Goal: Task Accomplishment & Management: Manage account settings

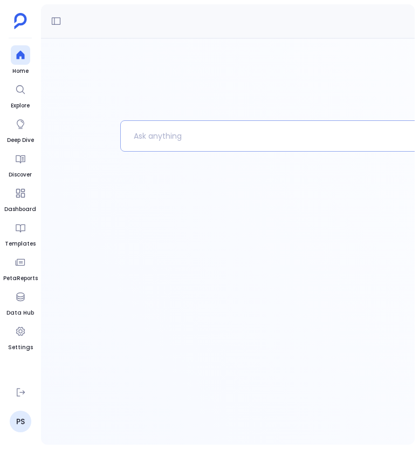
click at [165, 137] on p at bounding box center [306, 136] width 370 height 28
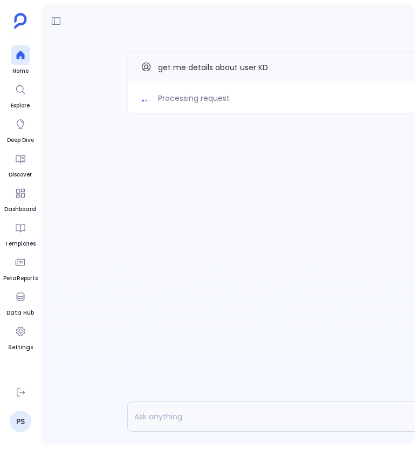
click at [246, 185] on div "Processing request get me details about user KD" at bounding box center [324, 241] width 567 height 406
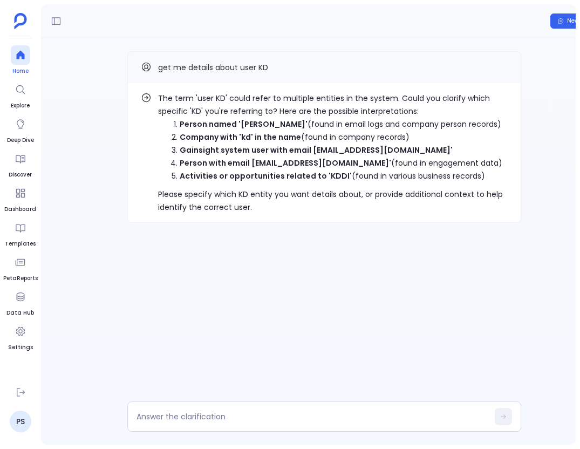
click at [18, 53] on icon at bounding box center [20, 55] width 8 height 9
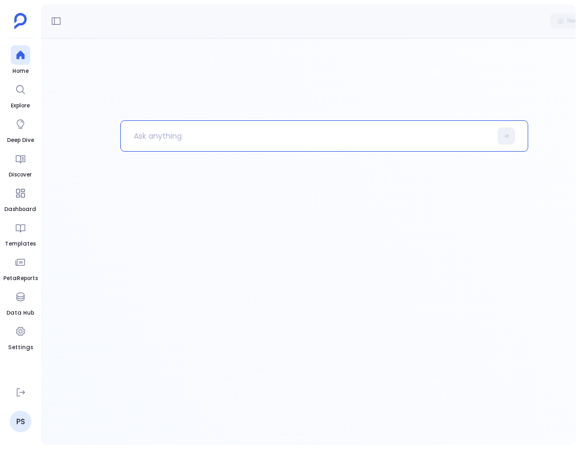
click at [113, 135] on div at bounding box center [324, 241] width 567 height 406
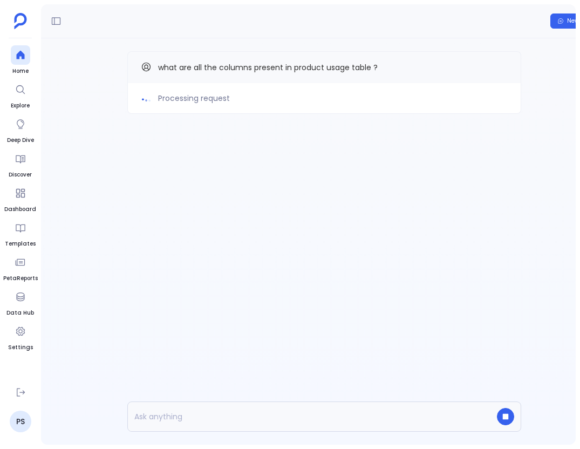
click at [256, 226] on div "Processing request what are all the columns present in product usage table ?" at bounding box center [324, 241] width 567 height 406
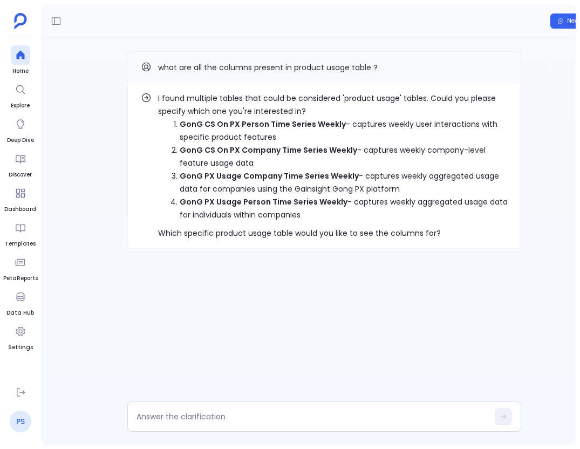
click at [27, 416] on link "PS" at bounding box center [21, 422] width 22 height 22
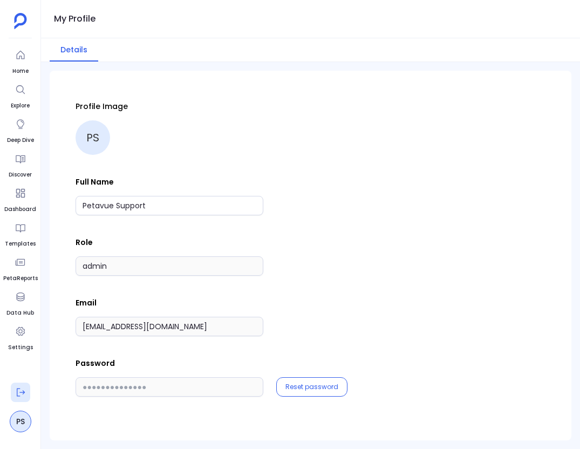
click at [26, 398] on button at bounding box center [20, 392] width 19 height 19
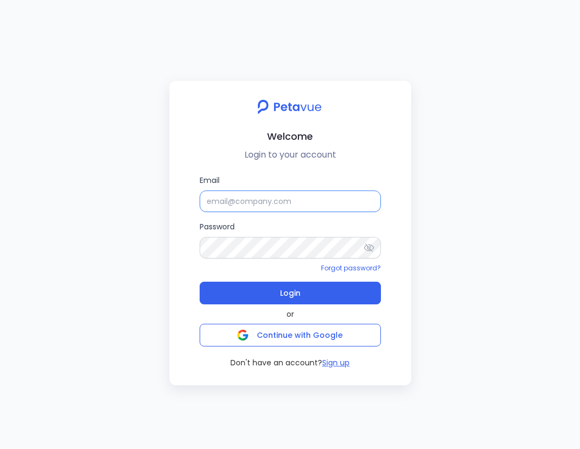
click at [282, 198] on input "Email" at bounding box center [290, 202] width 181 height 22
type input "d"
type input "[EMAIL_ADDRESS][DOMAIN_NAME]"
click at [366, 246] on icon at bounding box center [369, 247] width 10 height 8
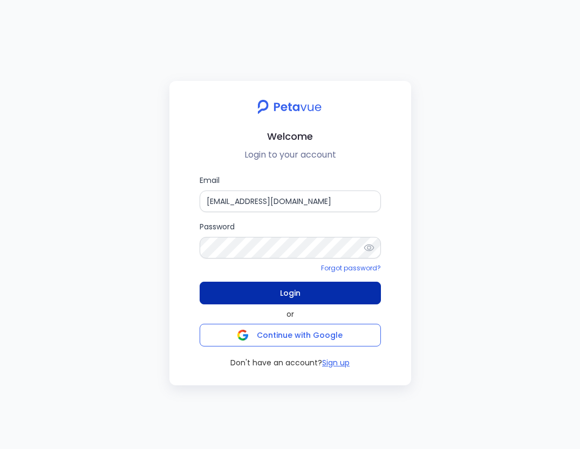
click at [323, 298] on button "Login" at bounding box center [290, 293] width 181 height 23
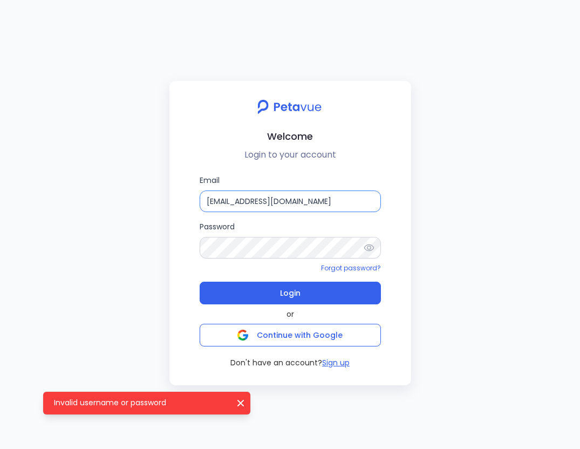
click at [324, 200] on input "[EMAIL_ADDRESS][DOMAIN_NAME]" at bounding box center [290, 202] width 181 height 22
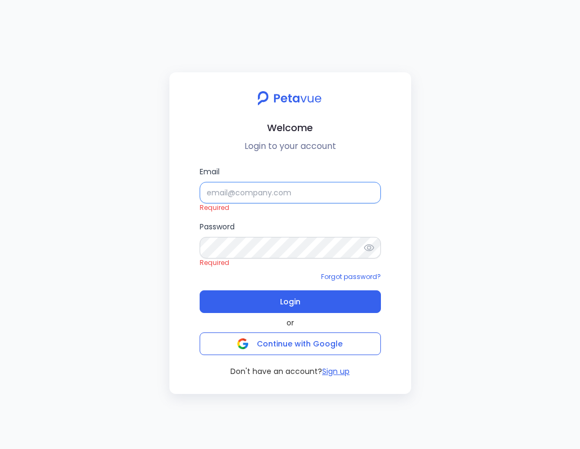
click at [233, 195] on input "Email" at bounding box center [290, 193] width 181 height 22
